Goal: Task Accomplishment & Management: Use online tool/utility

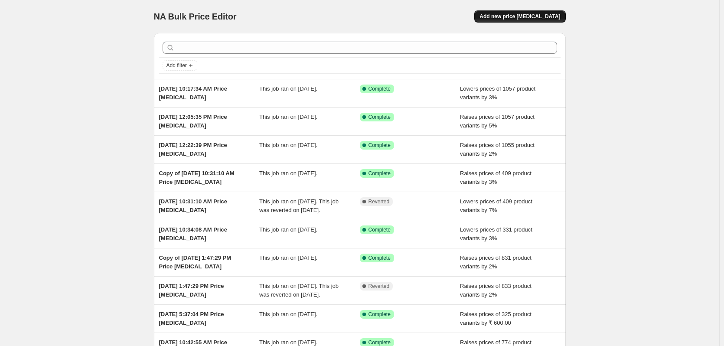
click at [507, 13] on button "Add new price [MEDICAL_DATA]" at bounding box center [519, 16] width 91 height 12
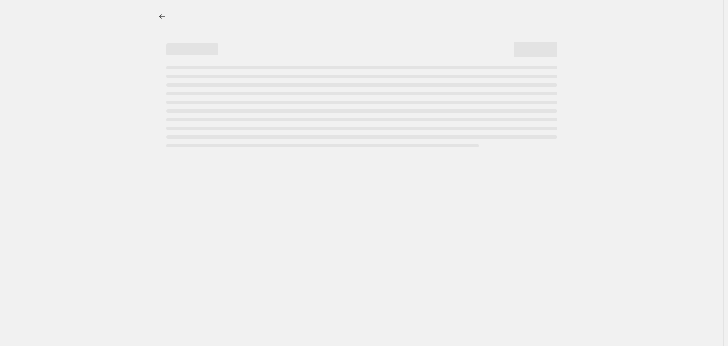
select select "percentage"
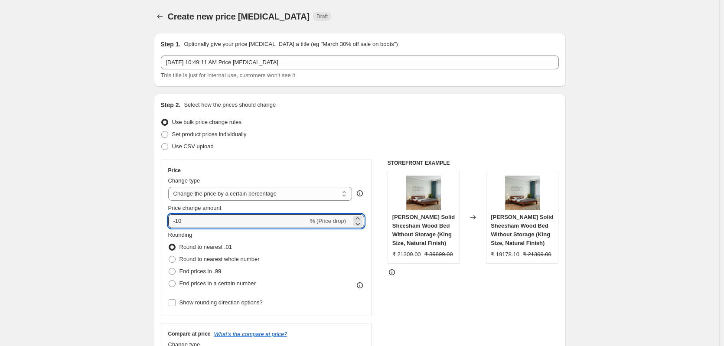
drag, startPoint x: 197, startPoint y: 223, endPoint x: 167, endPoint y: 226, distance: 30.1
click at [167, 226] on div "Price Change type Change the price to a certain amount Change the price by a ce…" at bounding box center [266, 237] width 211 height 156
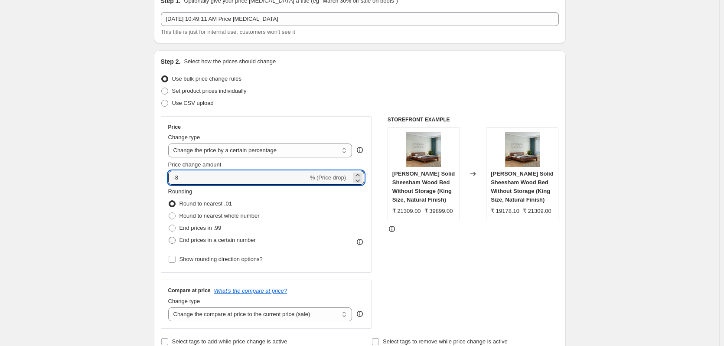
type input "-8"
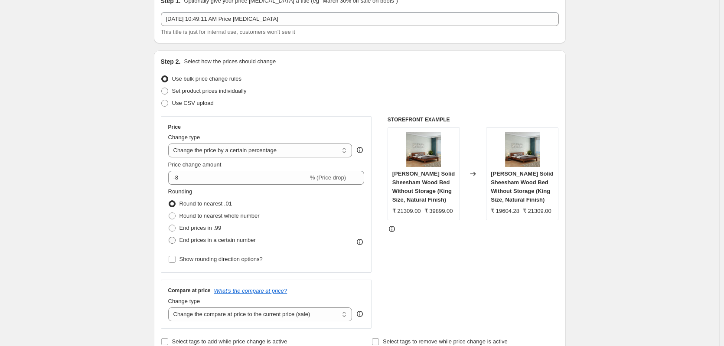
click at [171, 241] on span at bounding box center [172, 240] width 7 height 7
click at [169, 237] on input "End prices in a certain number" at bounding box center [169, 237] width 0 height 0
radio input "true"
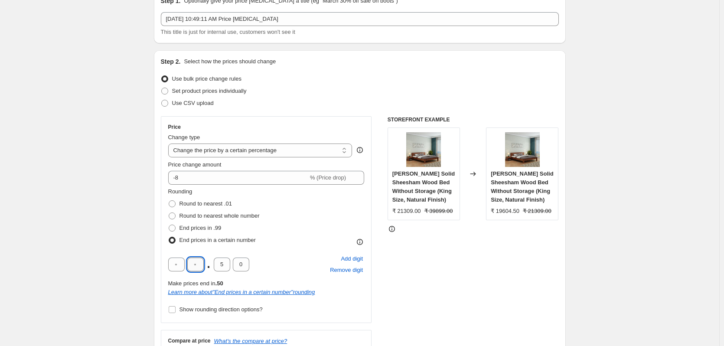
click at [196, 264] on input "text" at bounding box center [195, 264] width 16 height 14
type input "9"
type input "0"
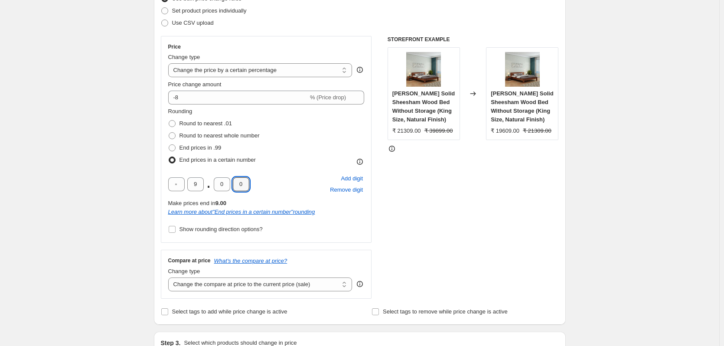
scroll to position [130, 0]
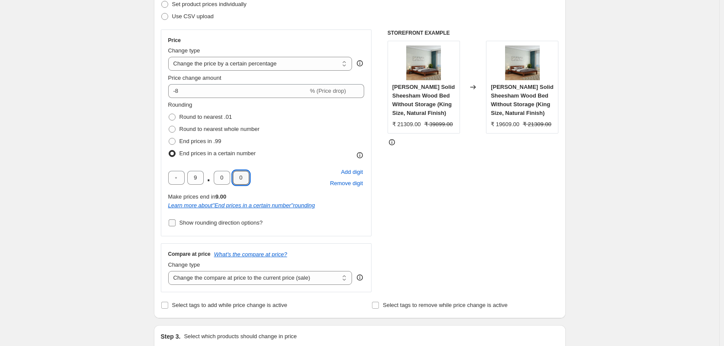
click at [173, 226] on input "Show rounding direction options?" at bounding box center [172, 222] width 7 height 7
checkbox input "true"
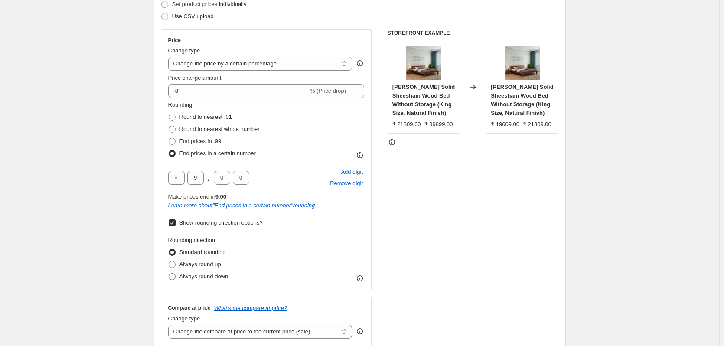
click at [190, 281] on span "Always round down" at bounding box center [203, 276] width 49 height 9
click at [169, 273] on input "Always round down" at bounding box center [169, 273] width 0 height 0
radio input "true"
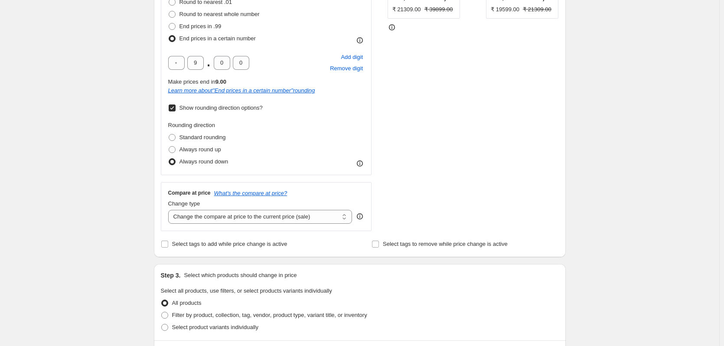
scroll to position [260, 0]
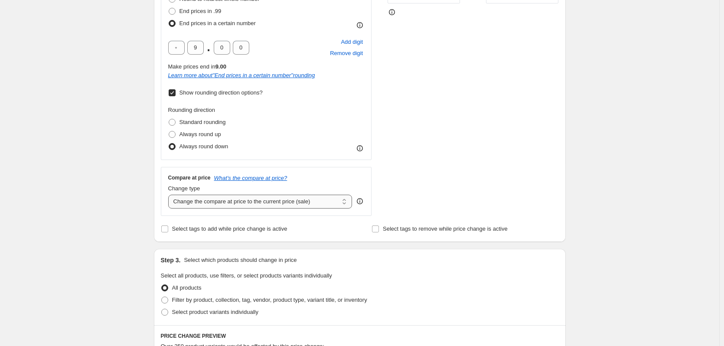
click at [285, 205] on select "Change the compare at price to the current price (sale) Change the compare at p…" at bounding box center [260, 202] width 184 height 14
select select "no_change"
click at [170, 195] on select "Change the compare at price to the current price (sale) Change the compare at p…" at bounding box center [260, 202] width 184 height 14
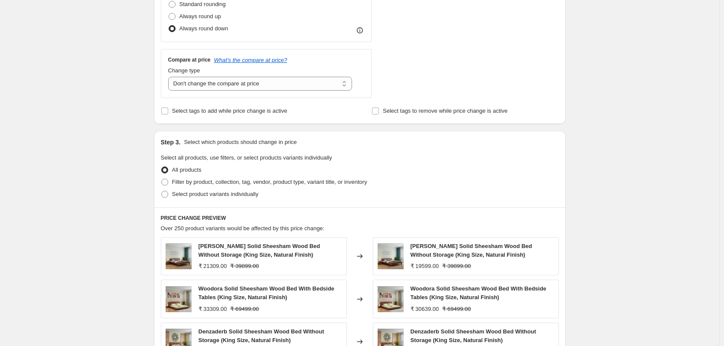
scroll to position [390, 0]
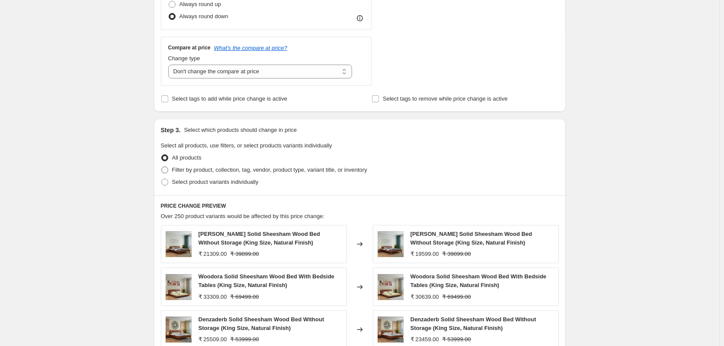
click at [167, 169] on span at bounding box center [164, 169] width 7 height 7
click at [162, 167] on input "Filter by product, collection, tag, vendor, product type, variant title, or inv…" at bounding box center [161, 166] width 0 height 0
radio input "true"
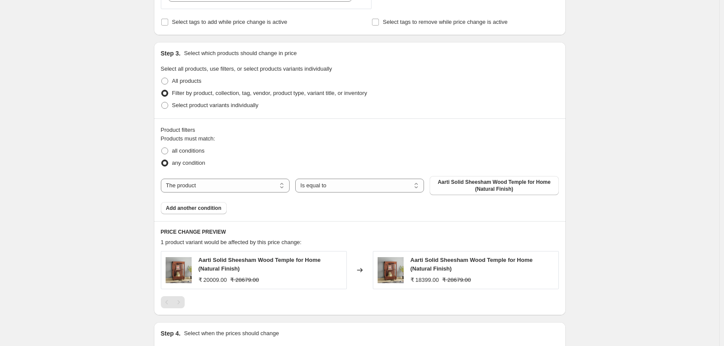
scroll to position [477, 0]
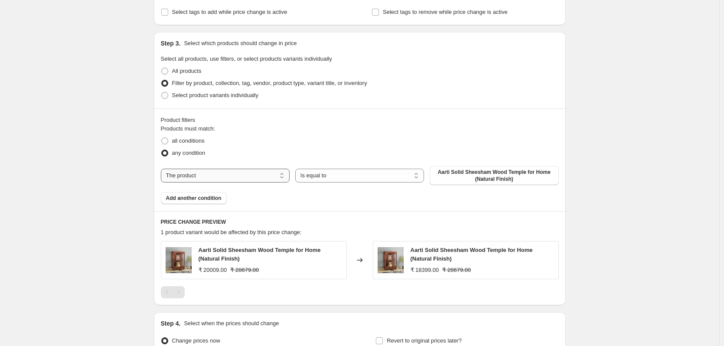
click at [221, 179] on select "The product The product's collection The product's tag The product's vendor The…" at bounding box center [225, 176] width 129 height 14
select select "collection"
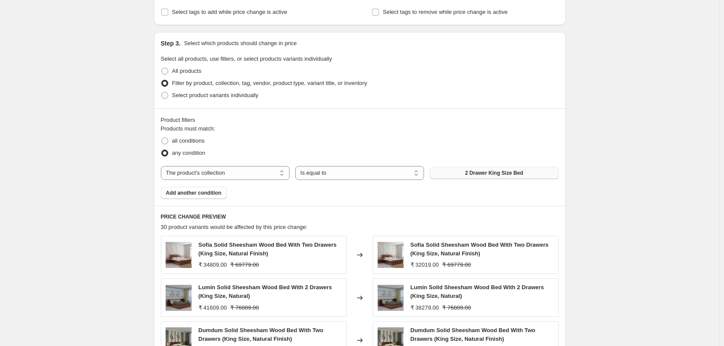
click at [474, 174] on span "2 Drawer King Size Bed" at bounding box center [494, 172] width 58 height 7
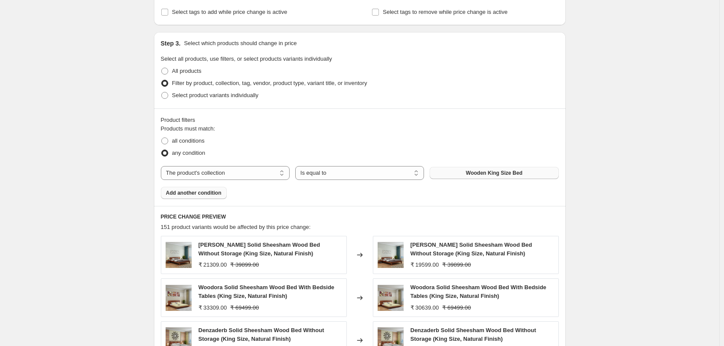
click at [204, 193] on span "Add another condition" at bounding box center [193, 192] width 55 height 7
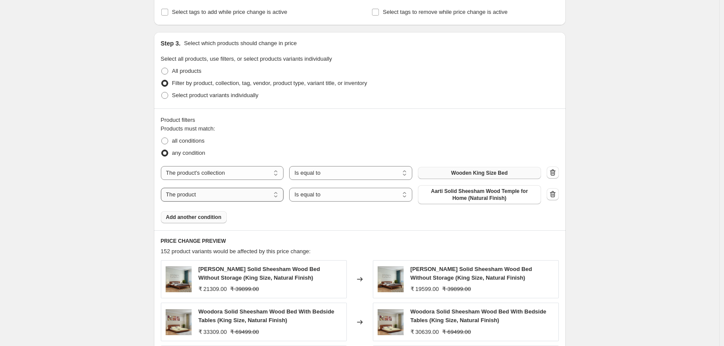
click at [220, 198] on select "The product The product's collection The product's tag The product's vendor The…" at bounding box center [222, 195] width 123 height 14
select select "collection"
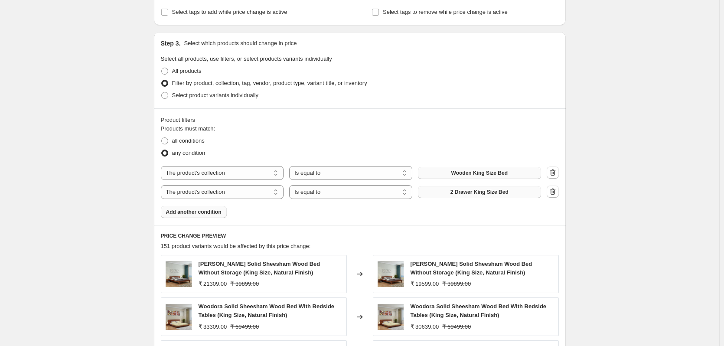
click at [466, 196] on button "2 Drawer King Size Bed" at bounding box center [479, 192] width 123 height 12
click at [193, 216] on button "Add another condition" at bounding box center [194, 212] width 66 height 12
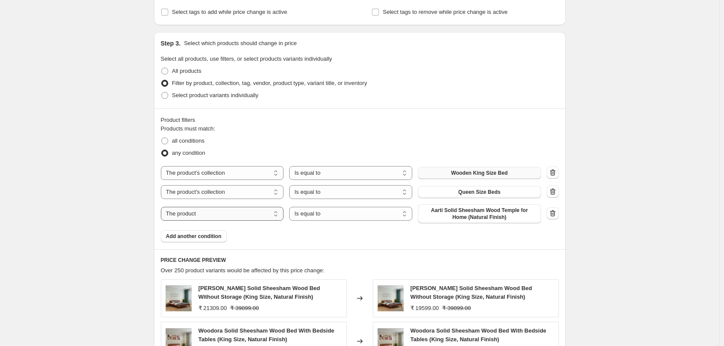
click at [194, 218] on select "The product The product's collection The product's tag The product's vendor The…" at bounding box center [222, 214] width 123 height 14
click at [163, 207] on select "The product The product's collection The product's tag The product's vendor The…" at bounding box center [222, 214] width 123 height 14
click at [432, 217] on span "Aarti Solid Sheesham Wood Temple for Home (Natural Finish)" at bounding box center [479, 214] width 113 height 14
click at [211, 216] on select "The product The product's collection The product's tag The product's vendor The…" at bounding box center [222, 214] width 123 height 14
select select "title"
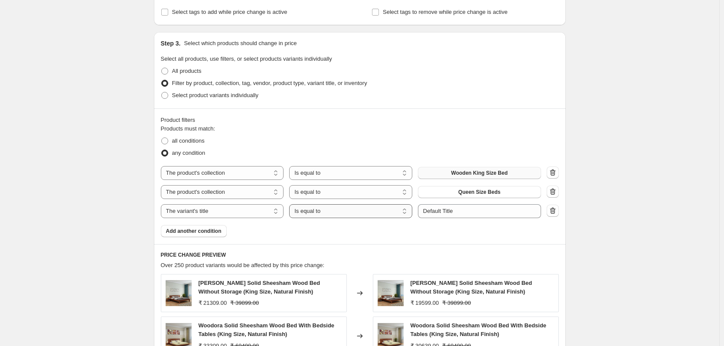
click at [385, 215] on select "Is equal to Is not equal to Contains" at bounding box center [350, 211] width 123 height 14
select select "contains"
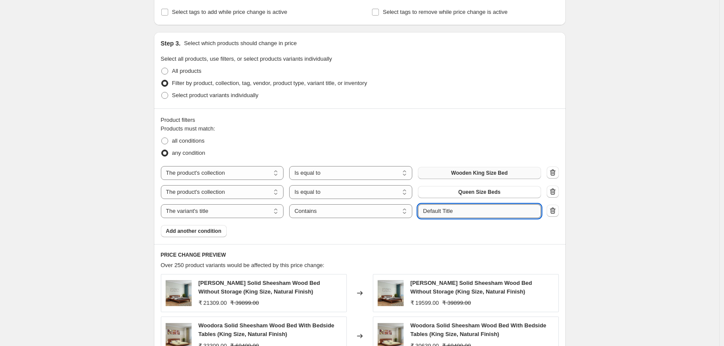
click at [454, 212] on input "Default Title" at bounding box center [479, 211] width 123 height 14
drag, startPoint x: 472, startPoint y: 212, endPoint x: 397, endPoint y: 213, distance: 75.0
click at [397, 213] on div "The product The product's collection The product's tag The product's vendor The…" at bounding box center [351, 211] width 380 height 14
type input "amer wardrobe"
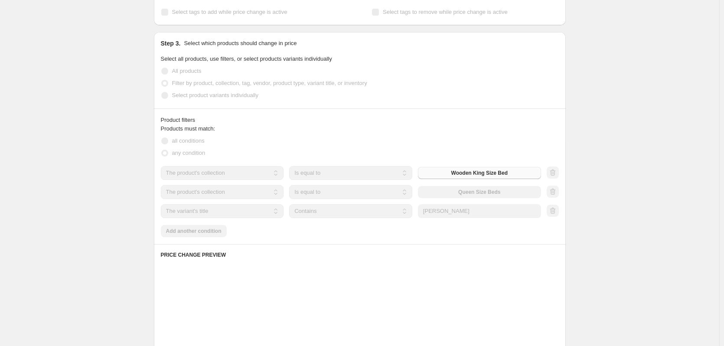
click at [301, 232] on div "Products must match: all conditions any condition The product The product's col…" at bounding box center [360, 180] width 398 height 113
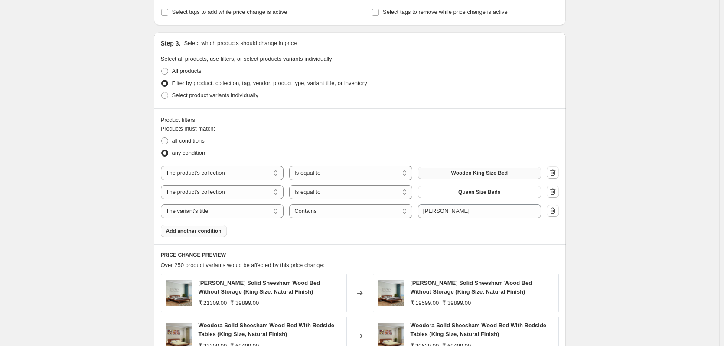
click at [202, 233] on span "Add another condition" at bounding box center [193, 231] width 55 height 7
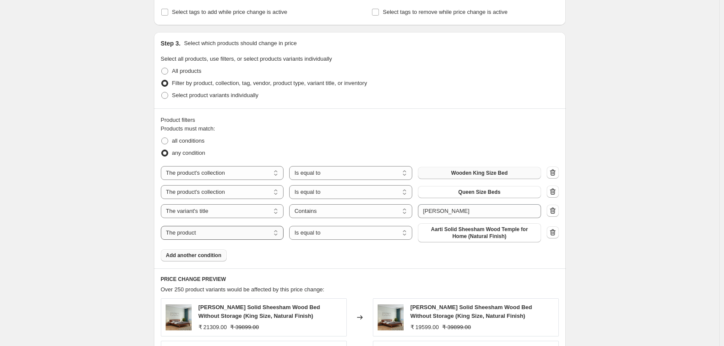
click at [205, 237] on select "The product The product's collection The product's tag The product's vendor The…" at bounding box center [222, 233] width 123 height 14
click at [321, 236] on select "Is equal to Is not equal to" at bounding box center [350, 233] width 123 height 14
click at [229, 235] on select "The product The product's collection The product's tag The product's vendor The…" at bounding box center [222, 233] width 123 height 14
select select "title"
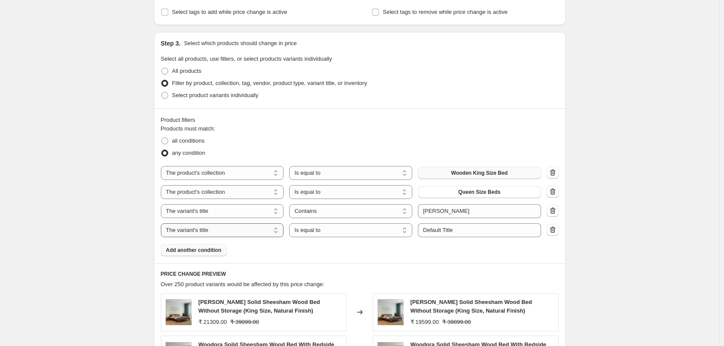
click at [210, 232] on select "The product The product's collection The product's tag The product's vendor The…" at bounding box center [222, 230] width 123 height 14
click at [302, 231] on select "Is equal to Is not equal to Contains" at bounding box center [350, 230] width 123 height 14
select select "contains"
click at [436, 231] on input "Default Title" at bounding box center [479, 230] width 123 height 14
drag, startPoint x: 476, startPoint y: 227, endPoint x: 405, endPoint y: 230, distance: 71.6
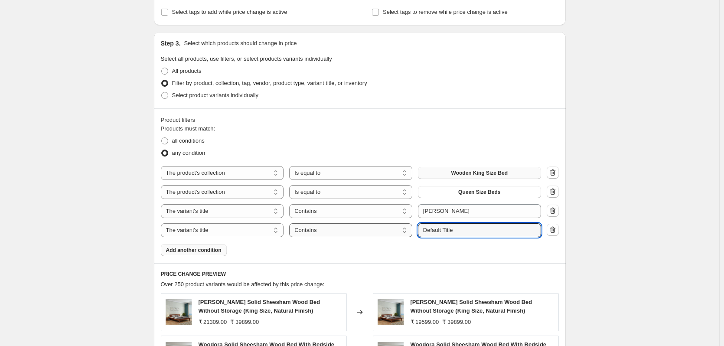
click at [405, 230] on div "The product The product's collection The product's tag The product's vendor The…" at bounding box center [351, 230] width 380 height 14
type input "monstro wardrobe"
click at [200, 252] on span "Add another condition" at bounding box center [193, 250] width 55 height 7
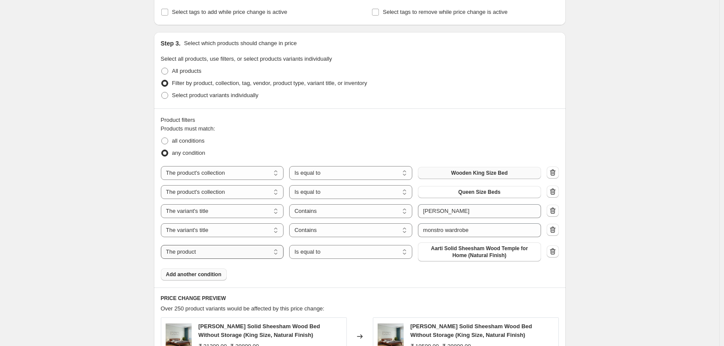
click at [200, 256] on select "The product The product's collection The product's tag The product's vendor The…" at bounding box center [222, 252] width 123 height 14
select select "title"
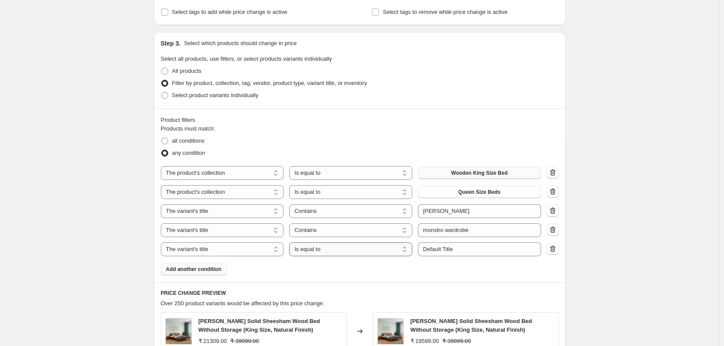
click at [305, 249] on select "Is equal to Is not equal to Contains" at bounding box center [350, 249] width 123 height 14
select select "contains"
click at [462, 252] on input "Default Title" at bounding box center [479, 249] width 123 height 14
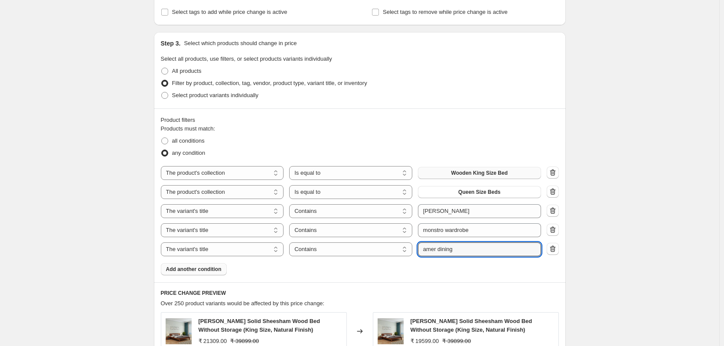
type input "amer dining"
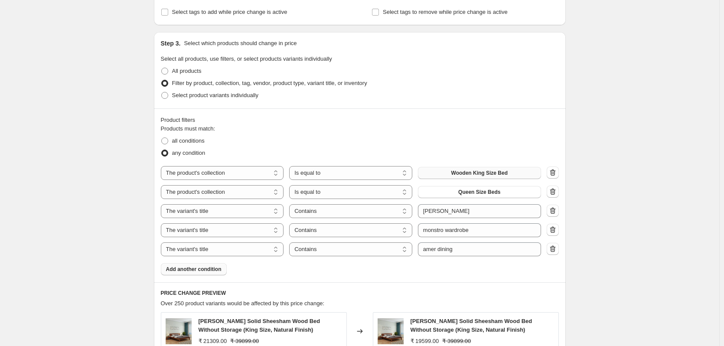
click at [177, 270] on span "Add another condition" at bounding box center [193, 269] width 55 height 7
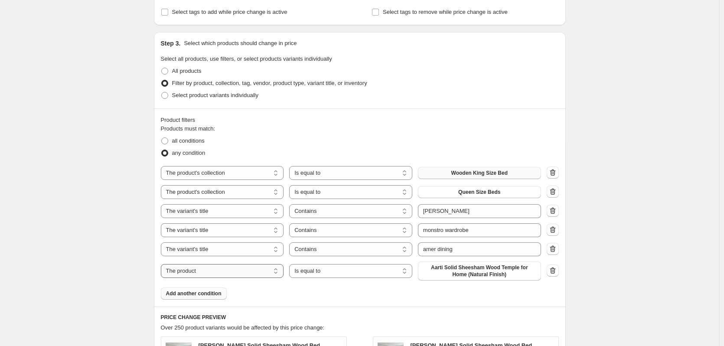
click at [225, 272] on select "The product The product's collection The product's tag The product's vendor The…" at bounding box center [222, 271] width 123 height 14
select select "title"
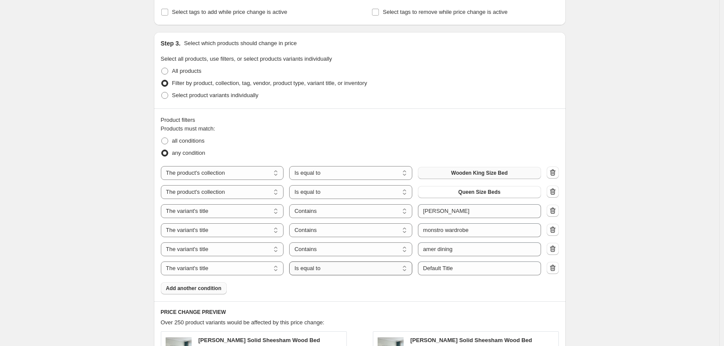
drag, startPoint x: 331, startPoint y: 267, endPoint x: 331, endPoint y: 272, distance: 4.8
click at [331, 268] on select "Is equal to Is not equal to Contains" at bounding box center [350, 268] width 123 height 14
select select "contains"
click at [450, 270] on input "Default Title" at bounding box center [479, 268] width 123 height 14
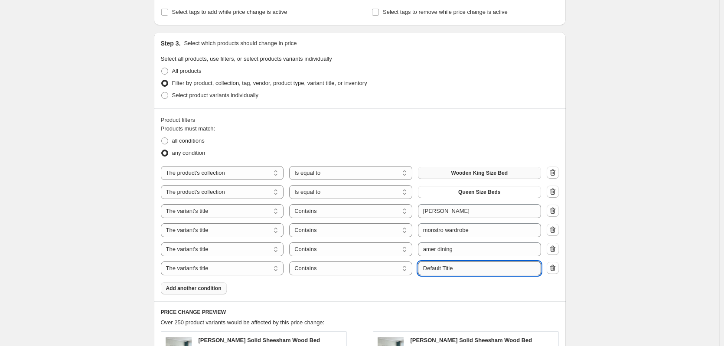
click at [450, 270] on input "Default Title" at bounding box center [479, 268] width 123 height 14
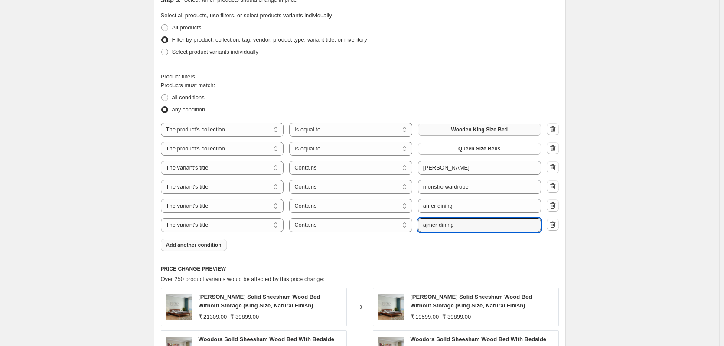
type input "ajmer dining"
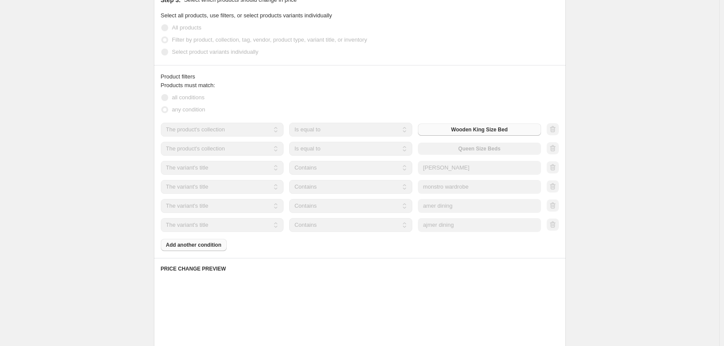
click at [259, 250] on div "Products must match: all conditions any condition The product The product's col…" at bounding box center [360, 166] width 398 height 170
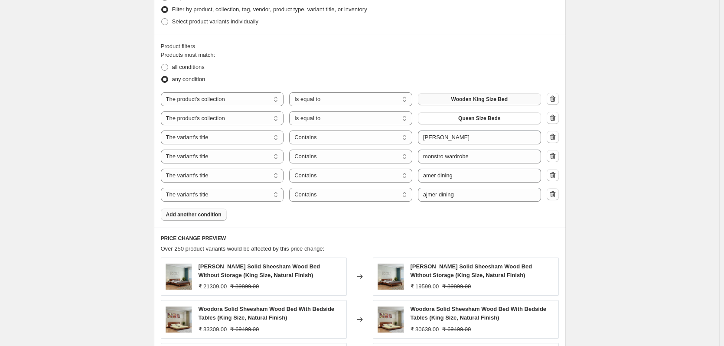
scroll to position [563, 0]
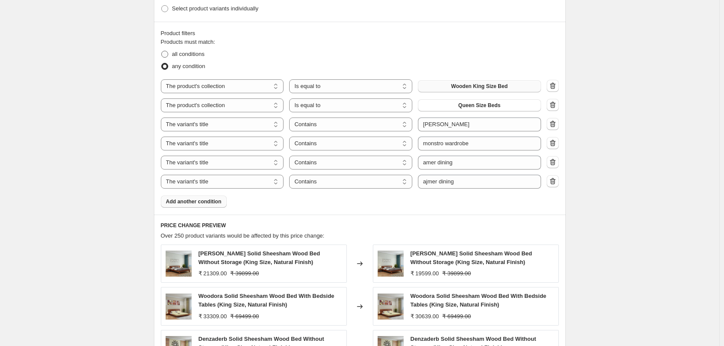
click at [168, 52] on span at bounding box center [164, 54] width 7 height 7
click at [162, 51] on input "all conditions" at bounding box center [161, 51] width 0 height 0
radio input "true"
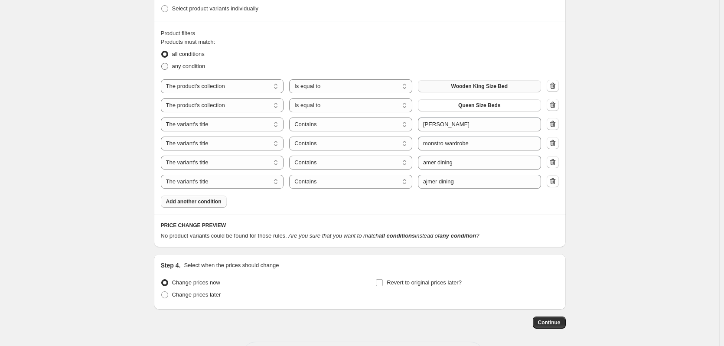
click at [167, 66] on span at bounding box center [164, 66] width 7 height 7
click at [162, 63] on input "any condition" at bounding box center [161, 63] width 0 height 0
radio input "true"
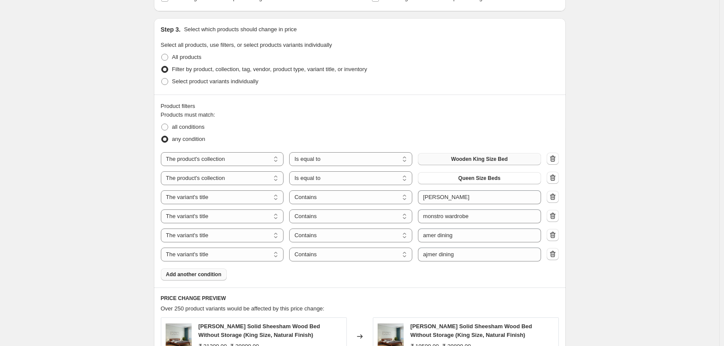
scroll to position [477, 0]
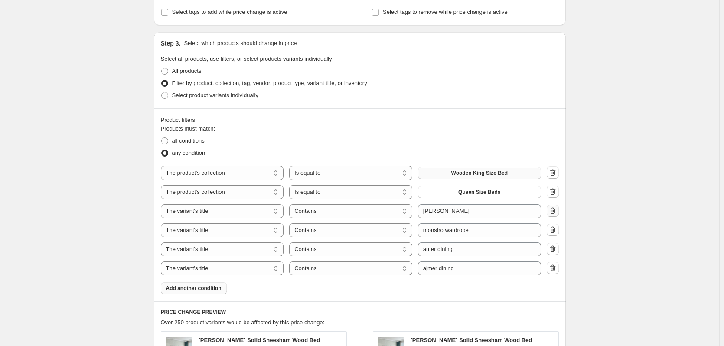
click at [556, 214] on icon "button" at bounding box center [552, 210] width 9 height 9
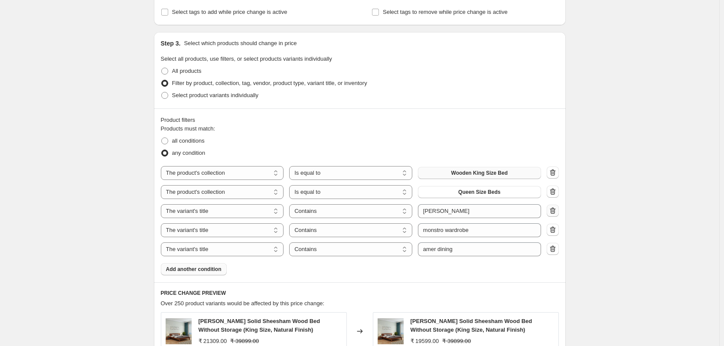
click at [556, 214] on icon "button" at bounding box center [552, 210] width 9 height 9
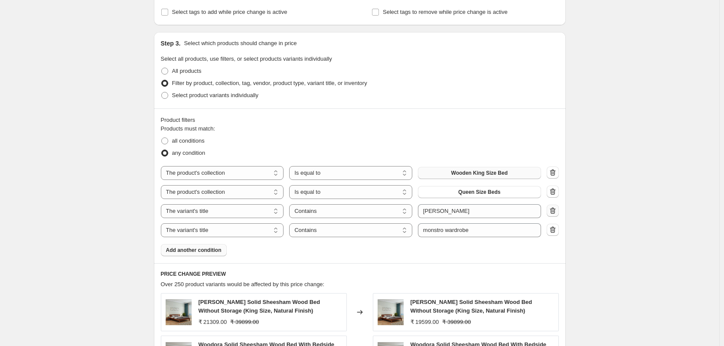
click at [556, 214] on icon "button" at bounding box center [552, 210] width 9 height 9
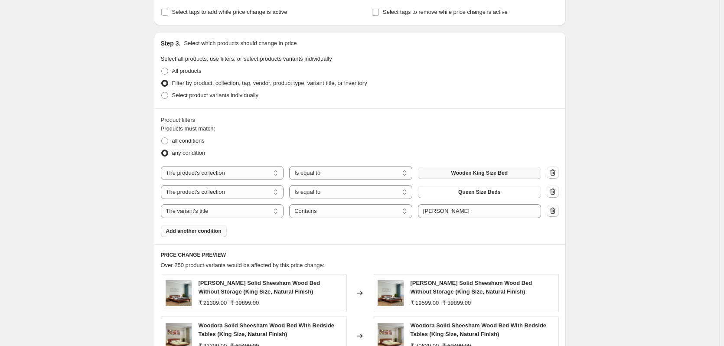
click at [556, 214] on icon "button" at bounding box center [552, 210] width 9 height 9
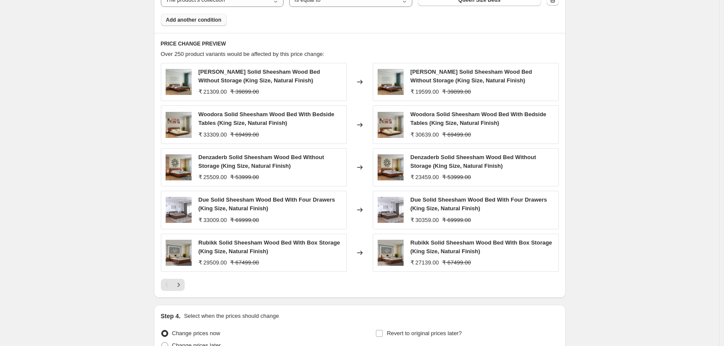
scroll to position [755, 0]
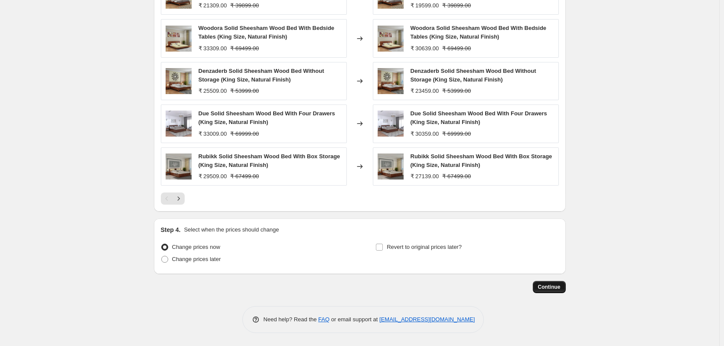
click at [548, 287] on span "Continue" at bounding box center [549, 286] width 23 height 7
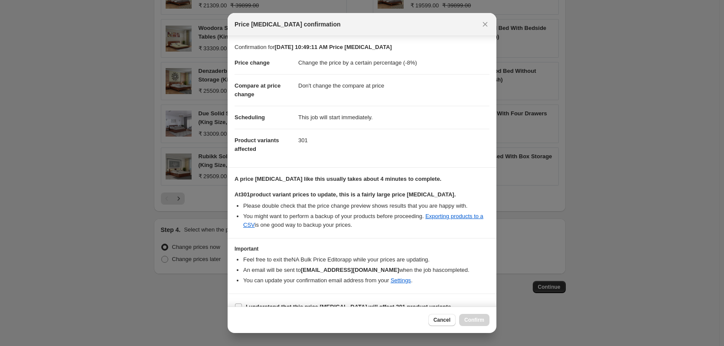
scroll to position [13, 0]
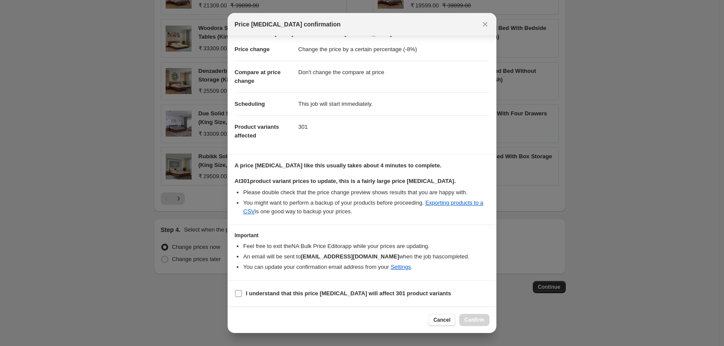
click at [240, 291] on input "I understand that this price change job will affect 301 product variants" at bounding box center [238, 293] width 7 height 7
checkbox input "true"
click at [481, 321] on span "Confirm" at bounding box center [474, 319] width 20 height 7
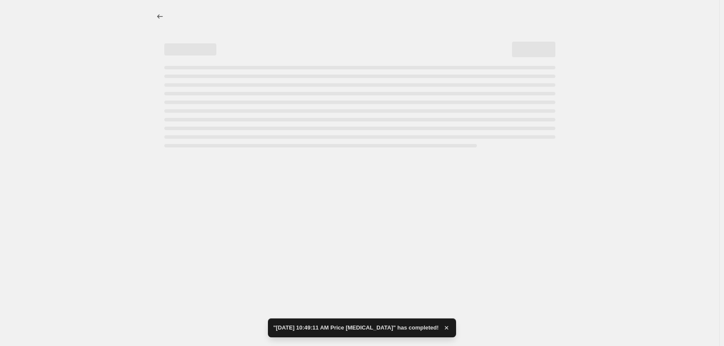
select select "percentage"
select select "no_change"
select select "collection"
